Goal: Task Accomplishment & Management: Manage account settings

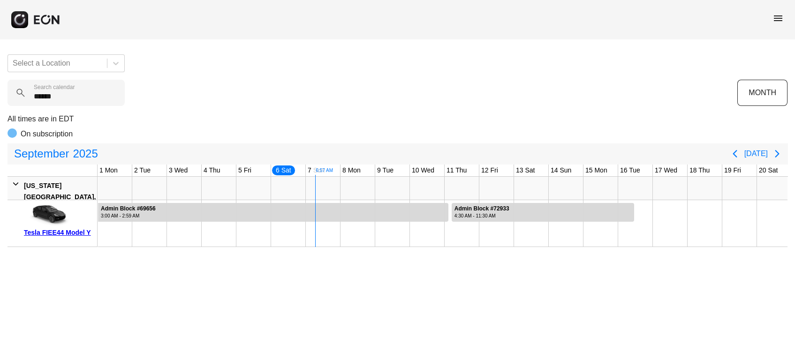
scroll to position [0, 174]
